Goal: Check status

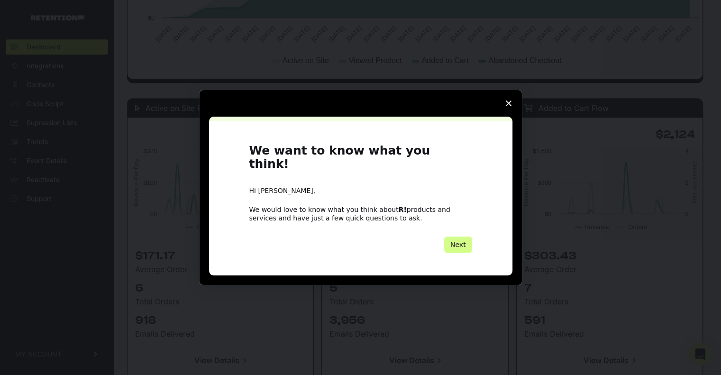
scroll to position [905, 0]
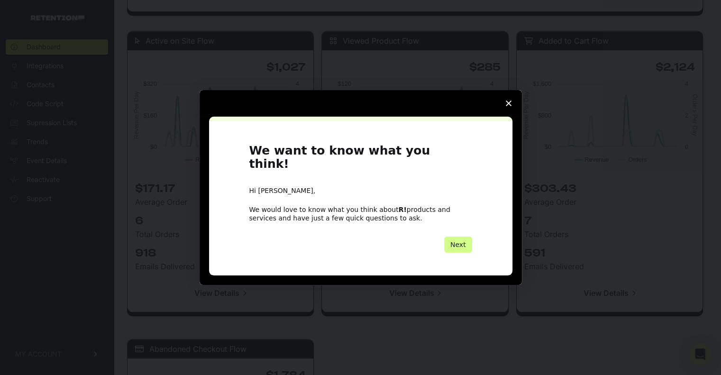
click at [510, 106] on icon "Close survey" at bounding box center [509, 104] width 6 height 6
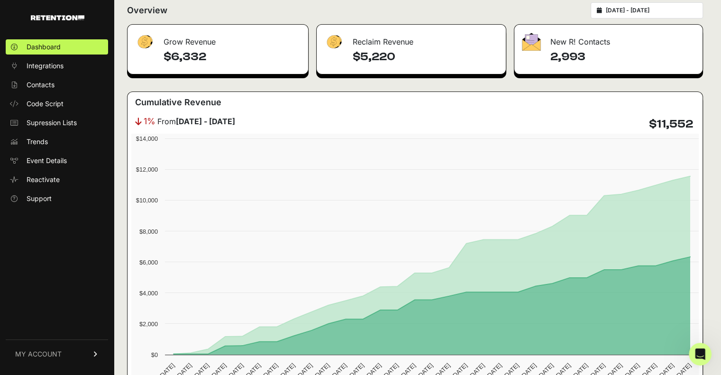
scroll to position [0, 0]
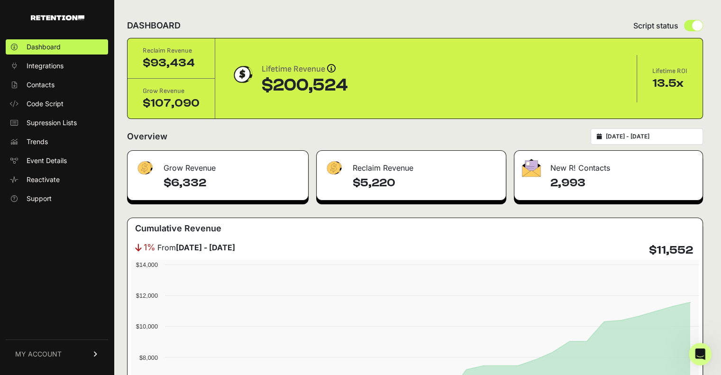
click at [675, 134] on input "[DATE] - [DATE]" at bounding box center [651, 137] width 91 height 8
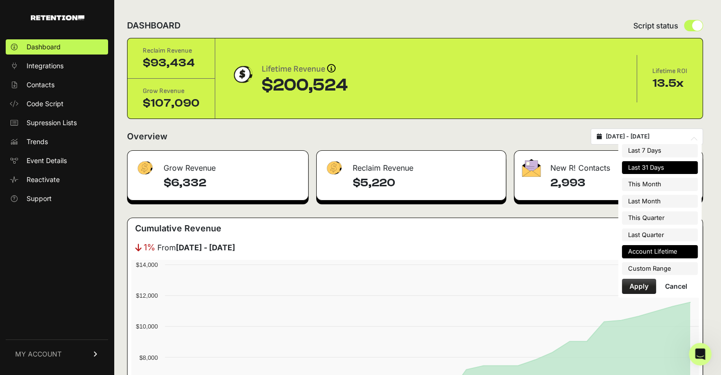
click at [669, 252] on li "Account Lifetime" at bounding box center [660, 251] width 76 height 13
type input "[DATE] - [DATE]"
